Goal: Use online tool/utility

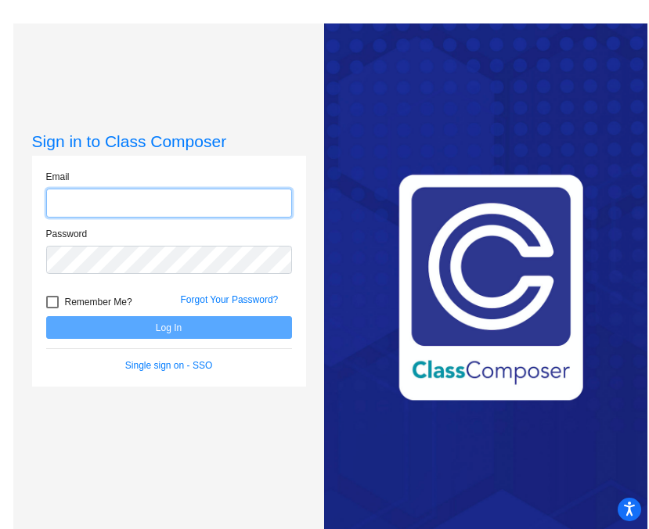
type input "[PERSON_NAME][EMAIL_ADDRESS][PERSON_NAME][DOMAIN_NAME]"
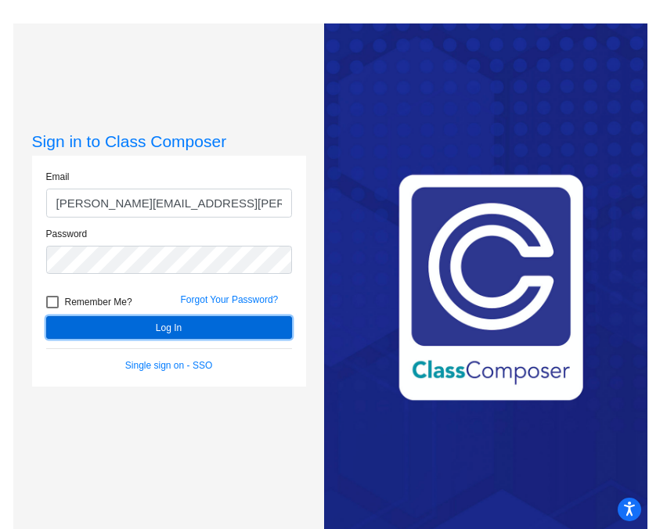
click at [159, 332] on button "Log In" at bounding box center [169, 327] width 246 height 23
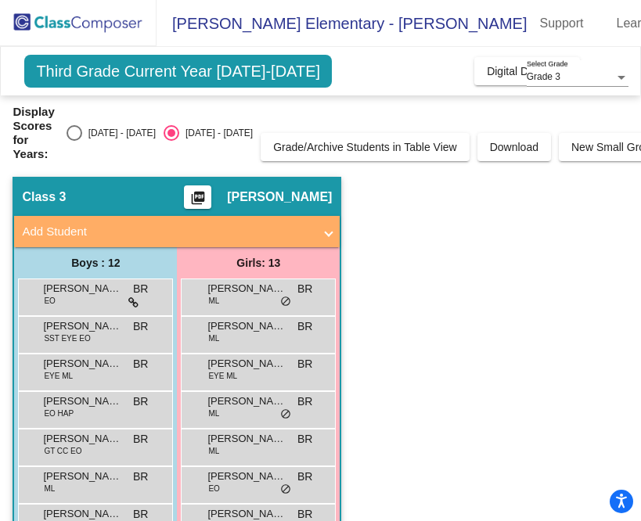
click at [110, 132] on div "[DATE] - [DATE]" at bounding box center [119, 133] width 74 height 14
click at [74, 141] on input "[DATE] - [DATE]" at bounding box center [74, 141] width 1 height 1
radio input "true"
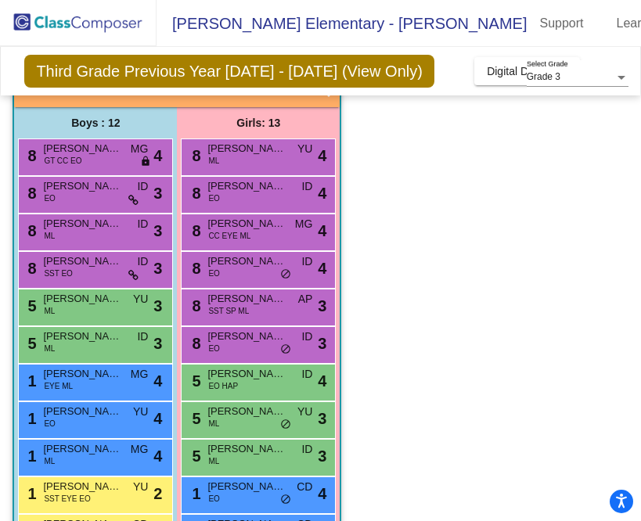
scroll to position [111, 0]
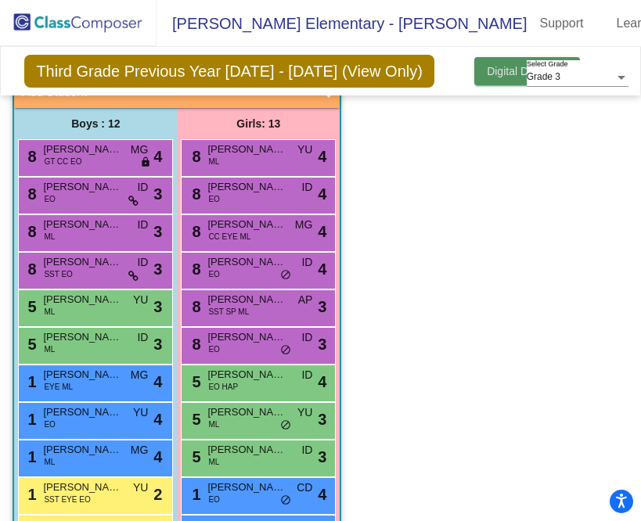
click at [491, 65] on span "Digital Data Wall" at bounding box center [527, 71] width 81 height 13
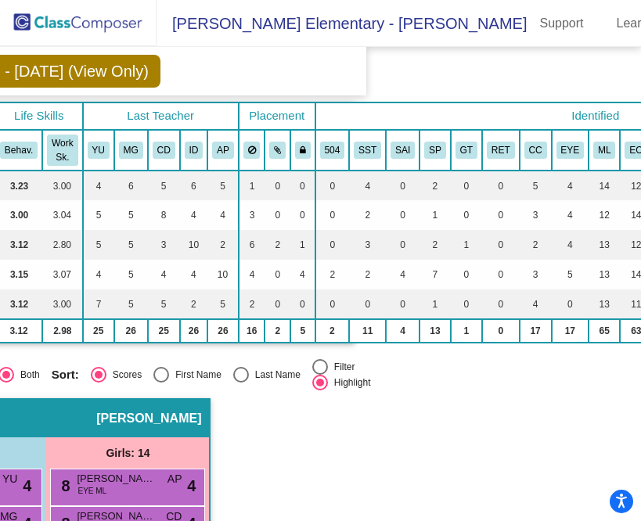
scroll to position [111, 347]
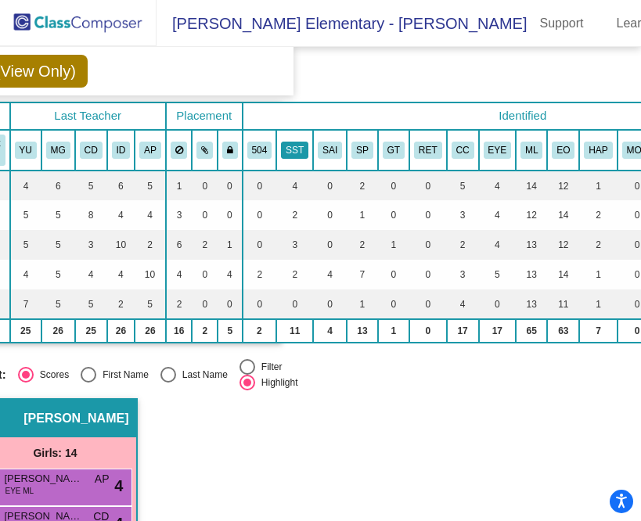
click at [292, 142] on button "SST" at bounding box center [294, 150] width 27 height 17
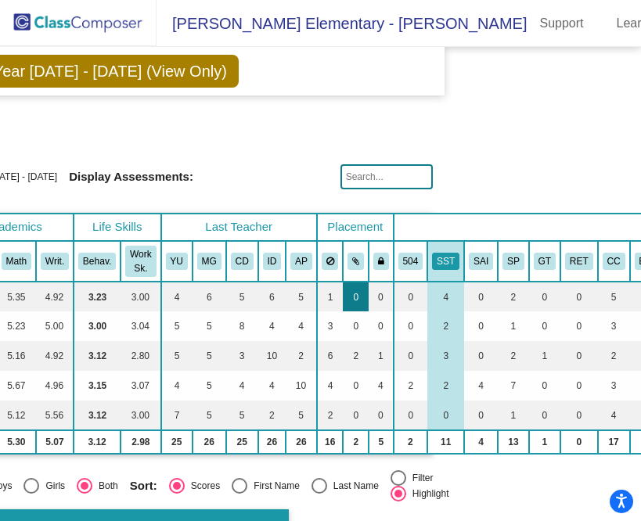
scroll to position [0, 312]
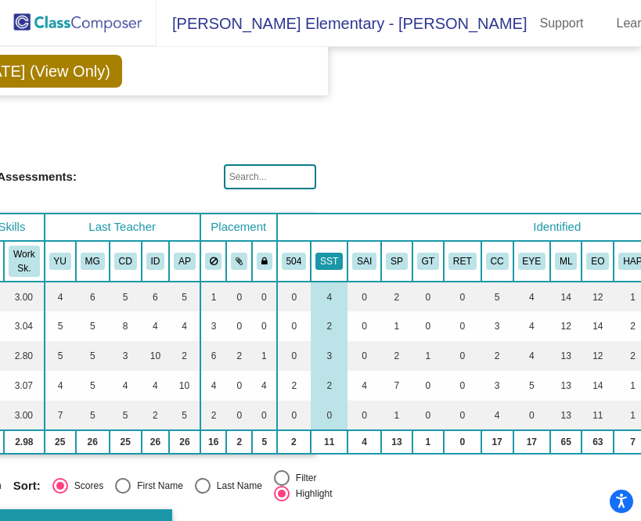
click at [332, 243] on th "SST" at bounding box center [329, 261] width 37 height 41
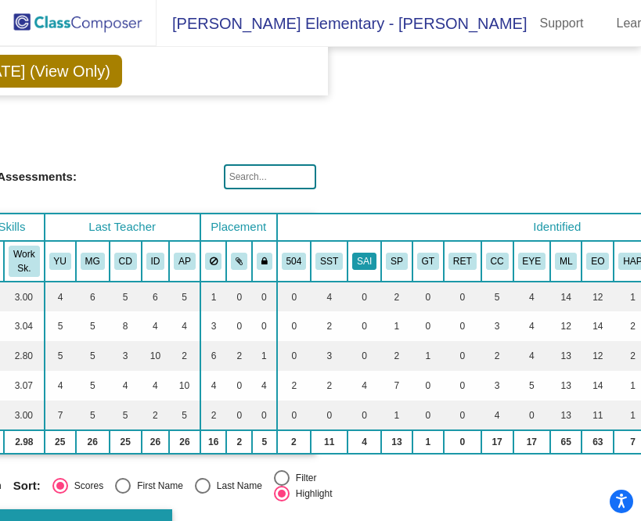
click at [354, 253] on button "SAI" at bounding box center [364, 261] width 24 height 17
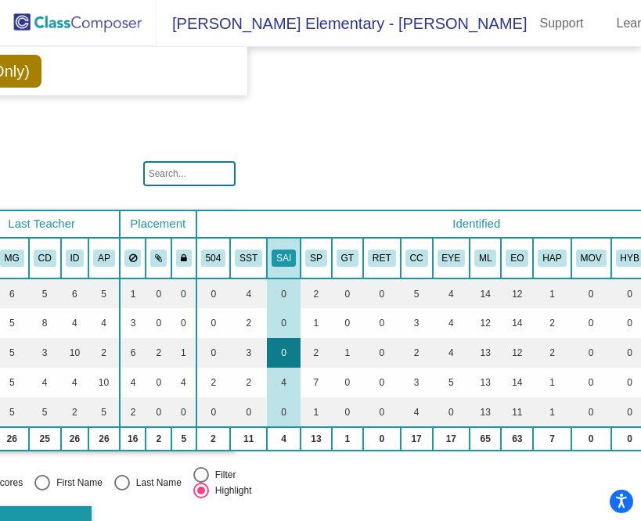
scroll to position [3, 406]
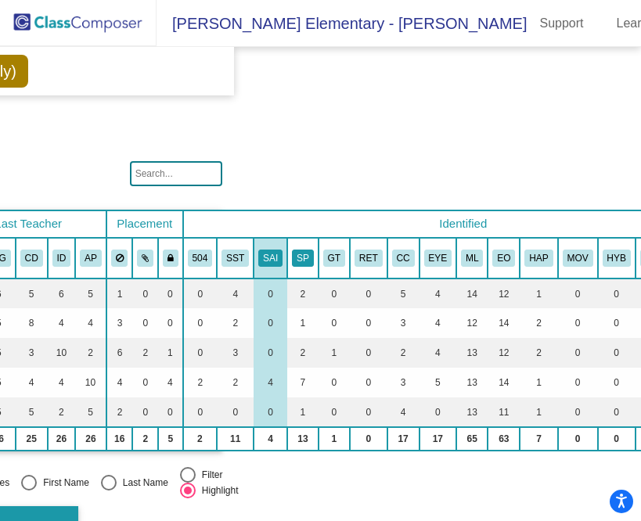
click at [304, 250] on button "SP" at bounding box center [303, 258] width 22 height 17
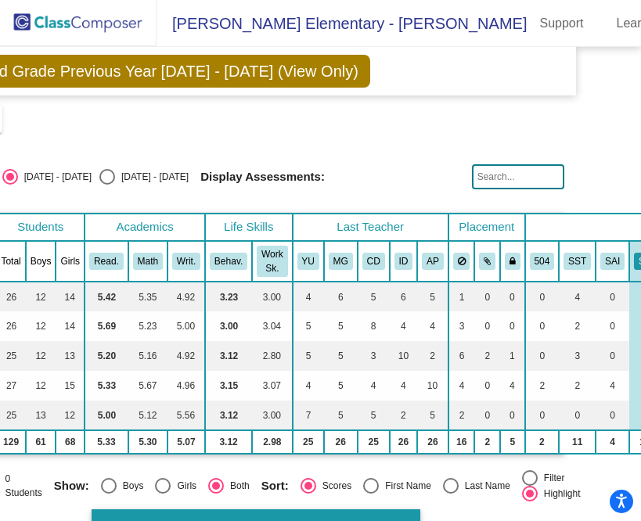
scroll to position [0, 0]
